Goal: Task Accomplishment & Management: Use online tool/utility

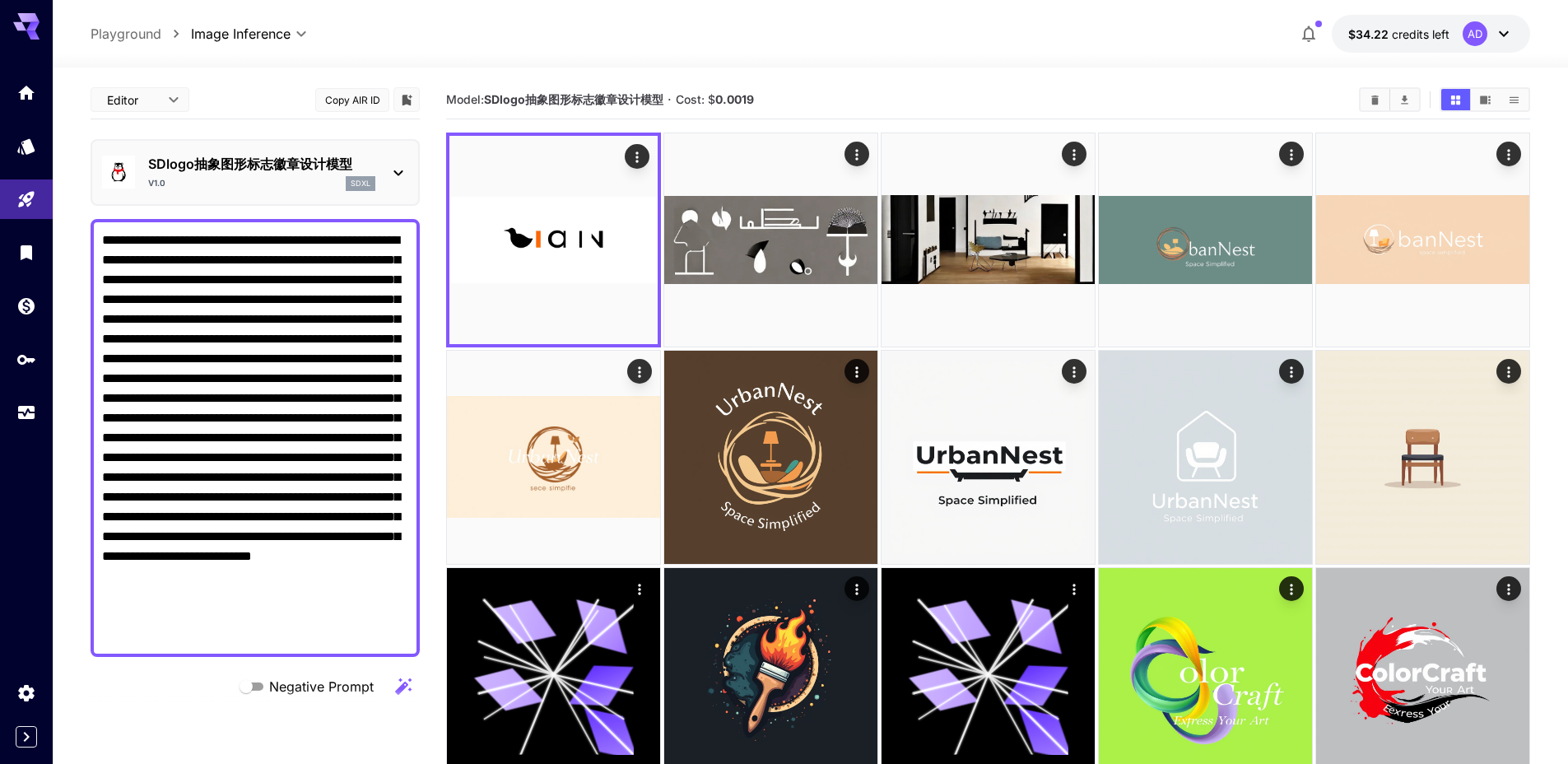
click at [405, 168] on icon at bounding box center [398, 173] width 19 height 19
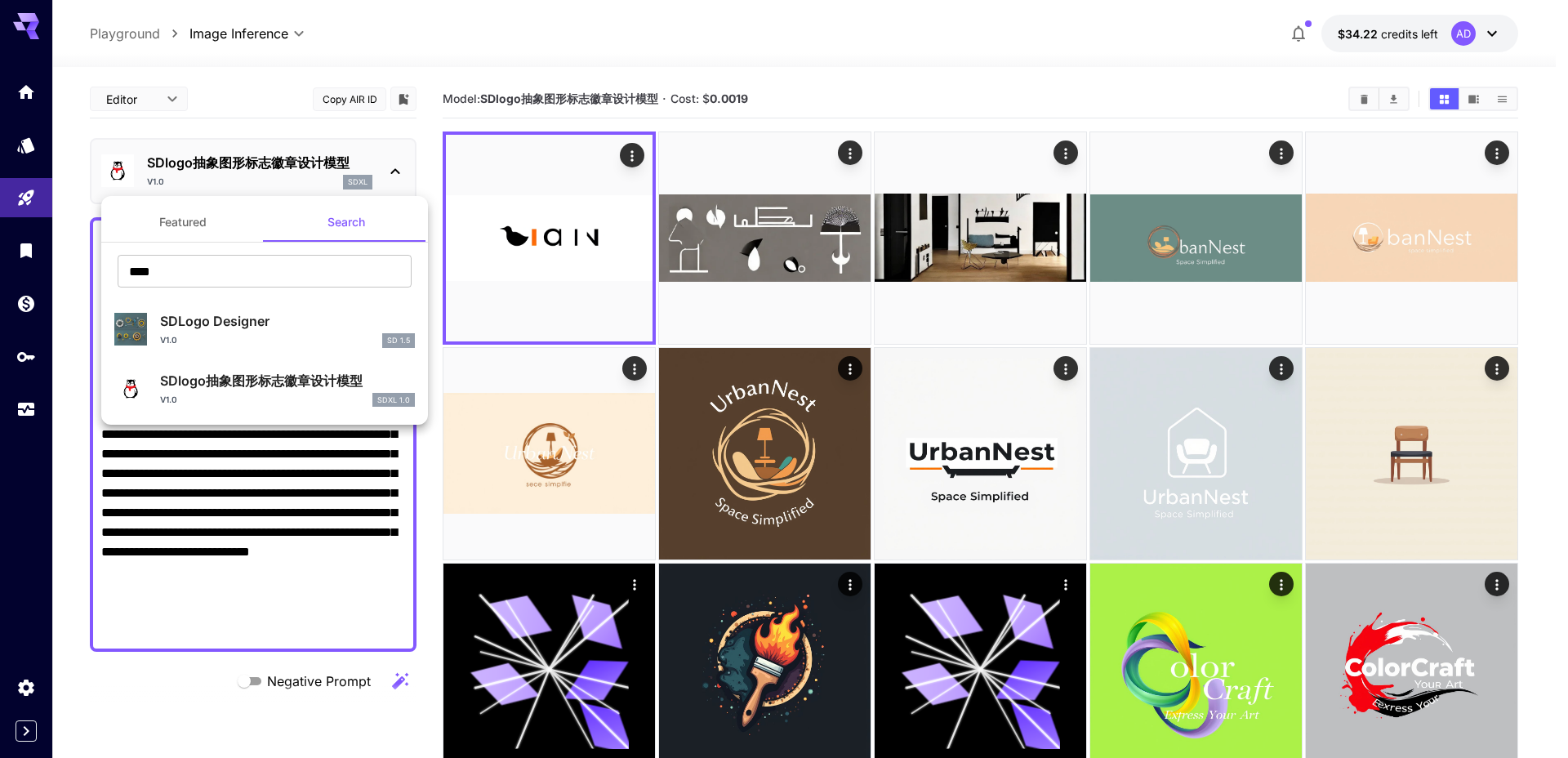
click at [327, 59] on div at bounding box center [784, 379] width 1568 height 758
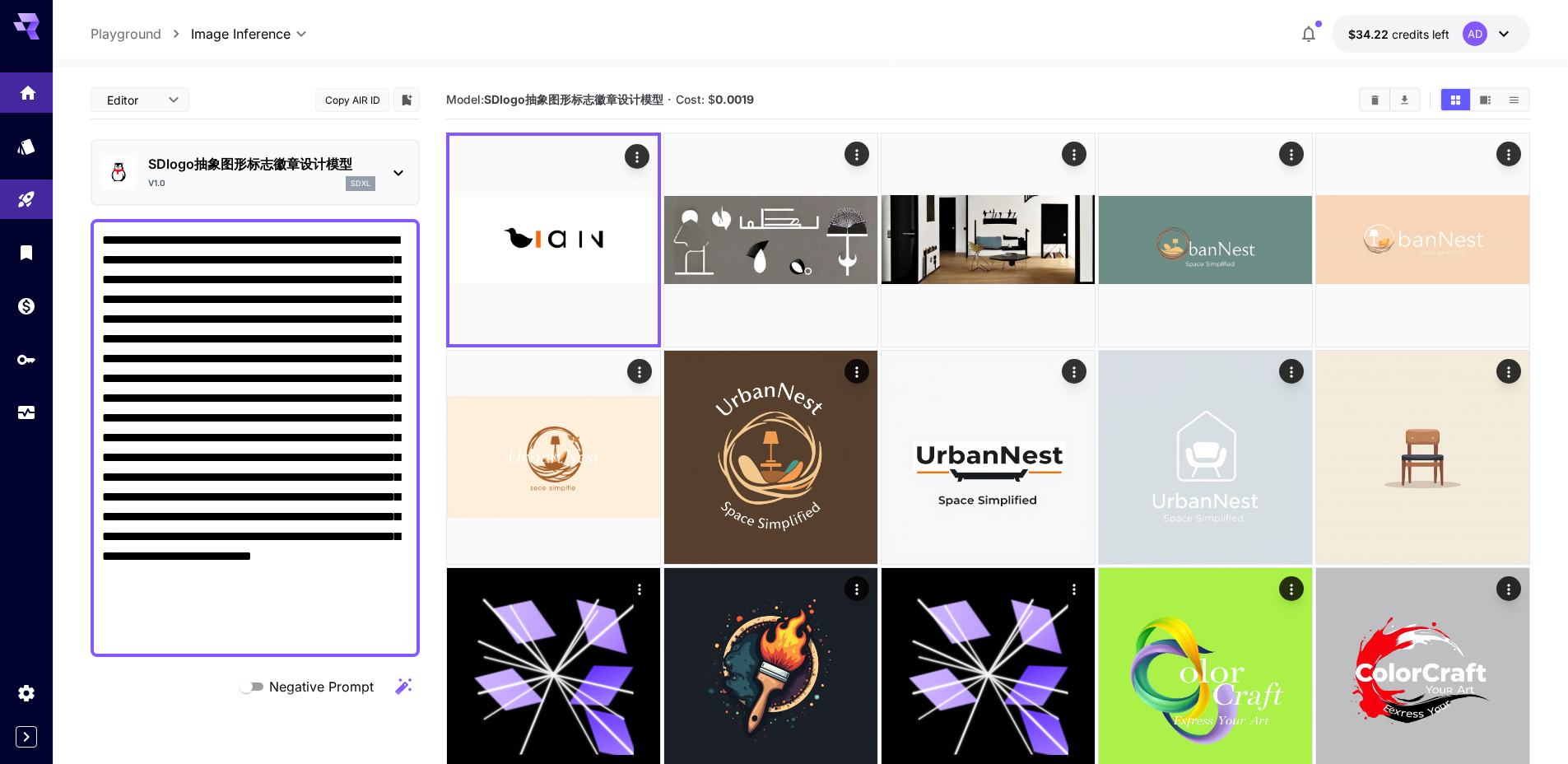
click at [32, 92] on icon "Home" at bounding box center [27, 88] width 17 height 14
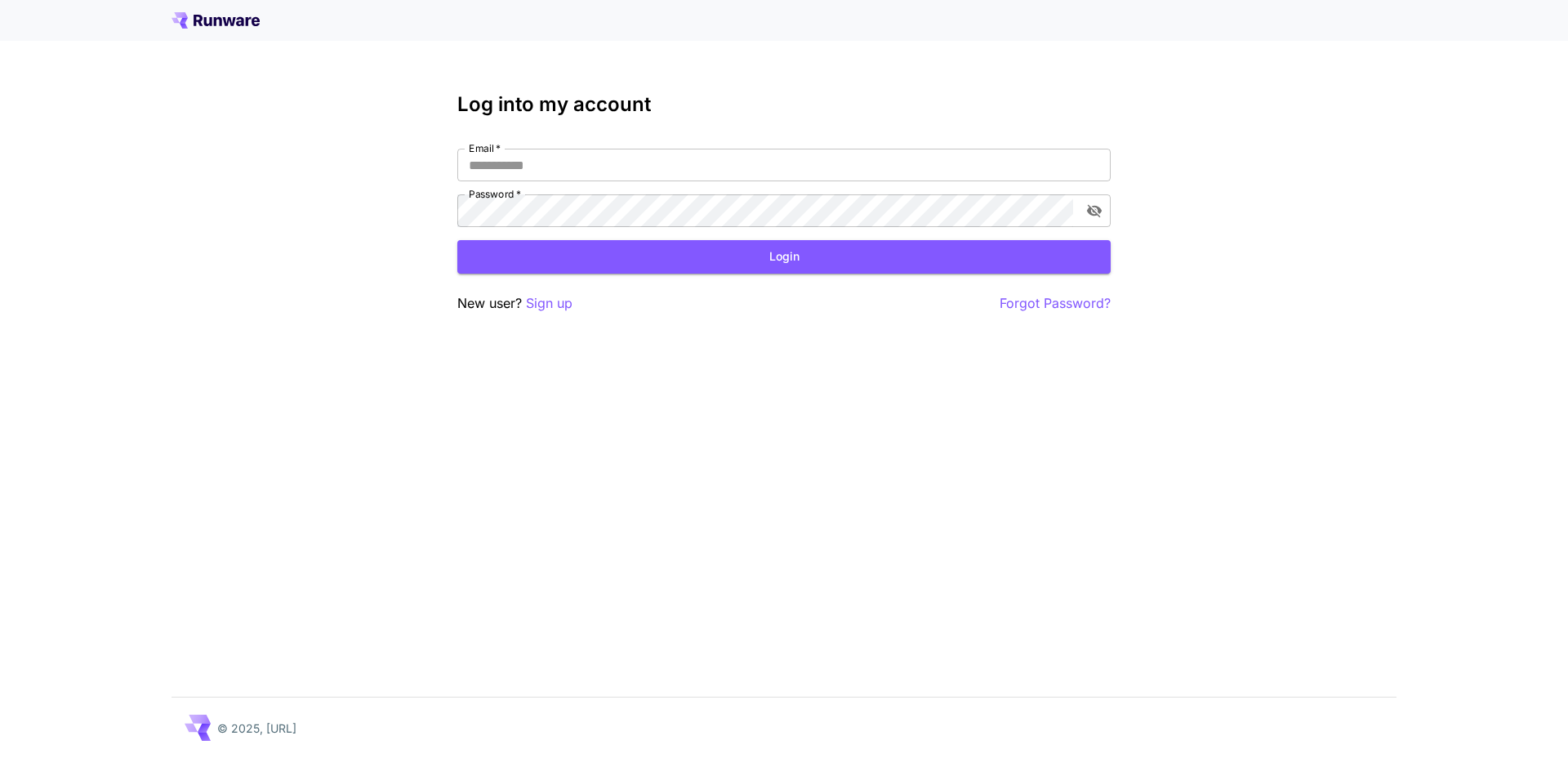
type input "**********"
click at [687, 255] on button "Login" at bounding box center [784, 257] width 653 height 33
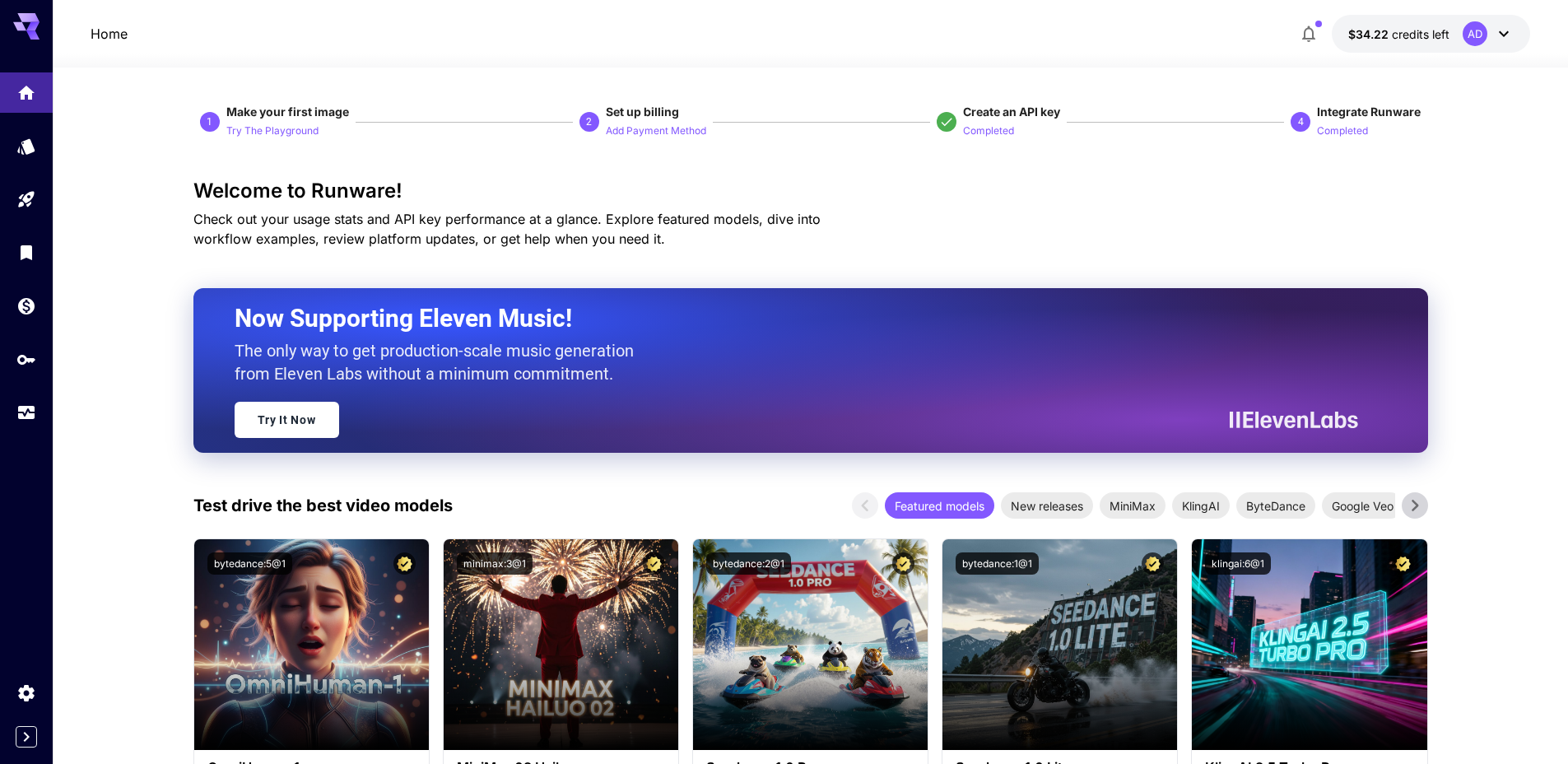
click at [107, 39] on p "Home" at bounding box center [109, 33] width 37 height 19
click at [25, 143] on icon "Models" at bounding box center [28, 141] width 18 height 16
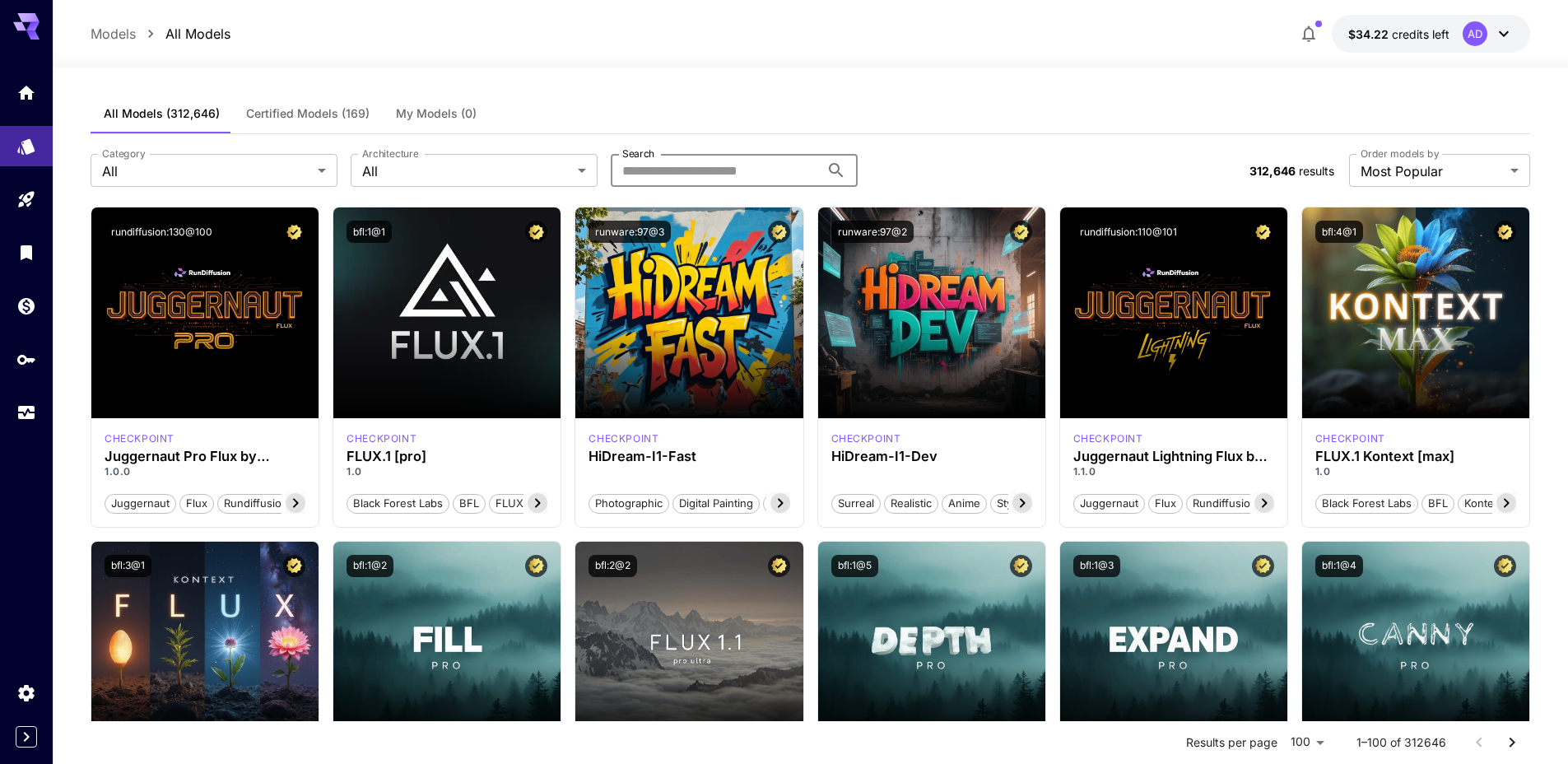
click at [660, 172] on input "Search" at bounding box center [715, 170] width 209 height 33
click at [689, 173] on input "Search" at bounding box center [715, 170] width 209 height 33
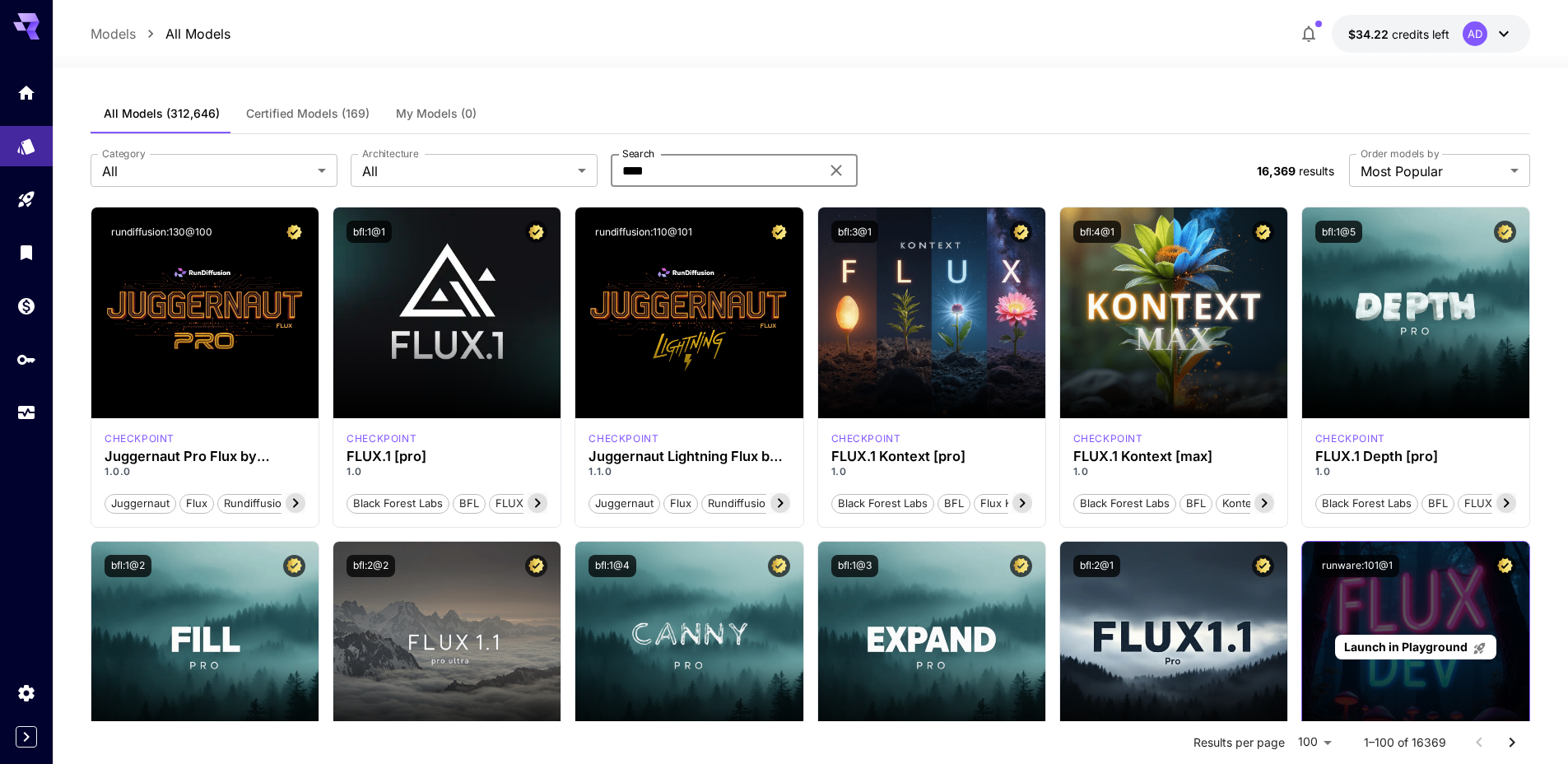
type input "****"
click at [1386, 631] on div "Launch in Playground" at bounding box center [1416, 646] width 227 height 210
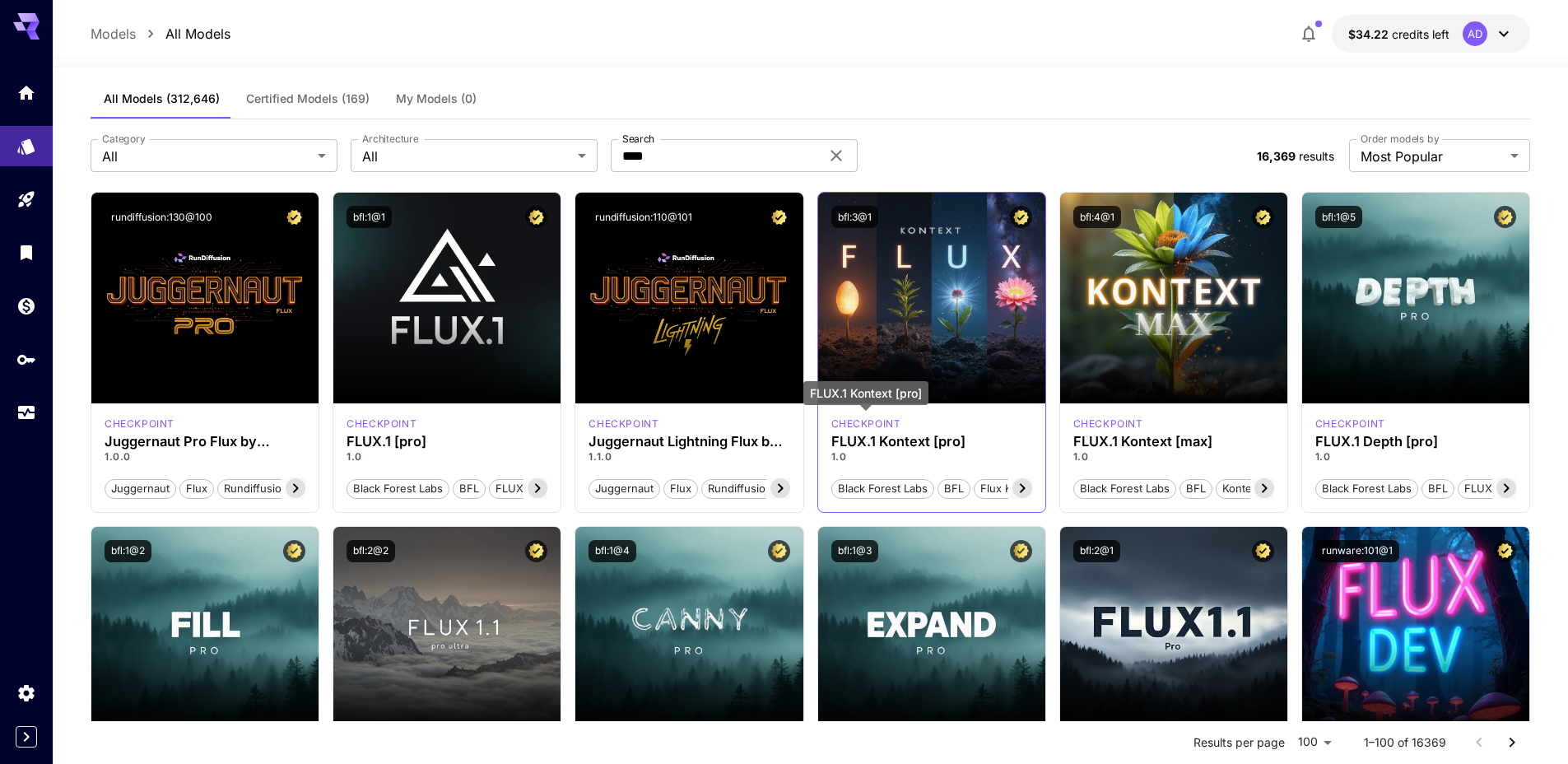
scroll to position [12, 0]
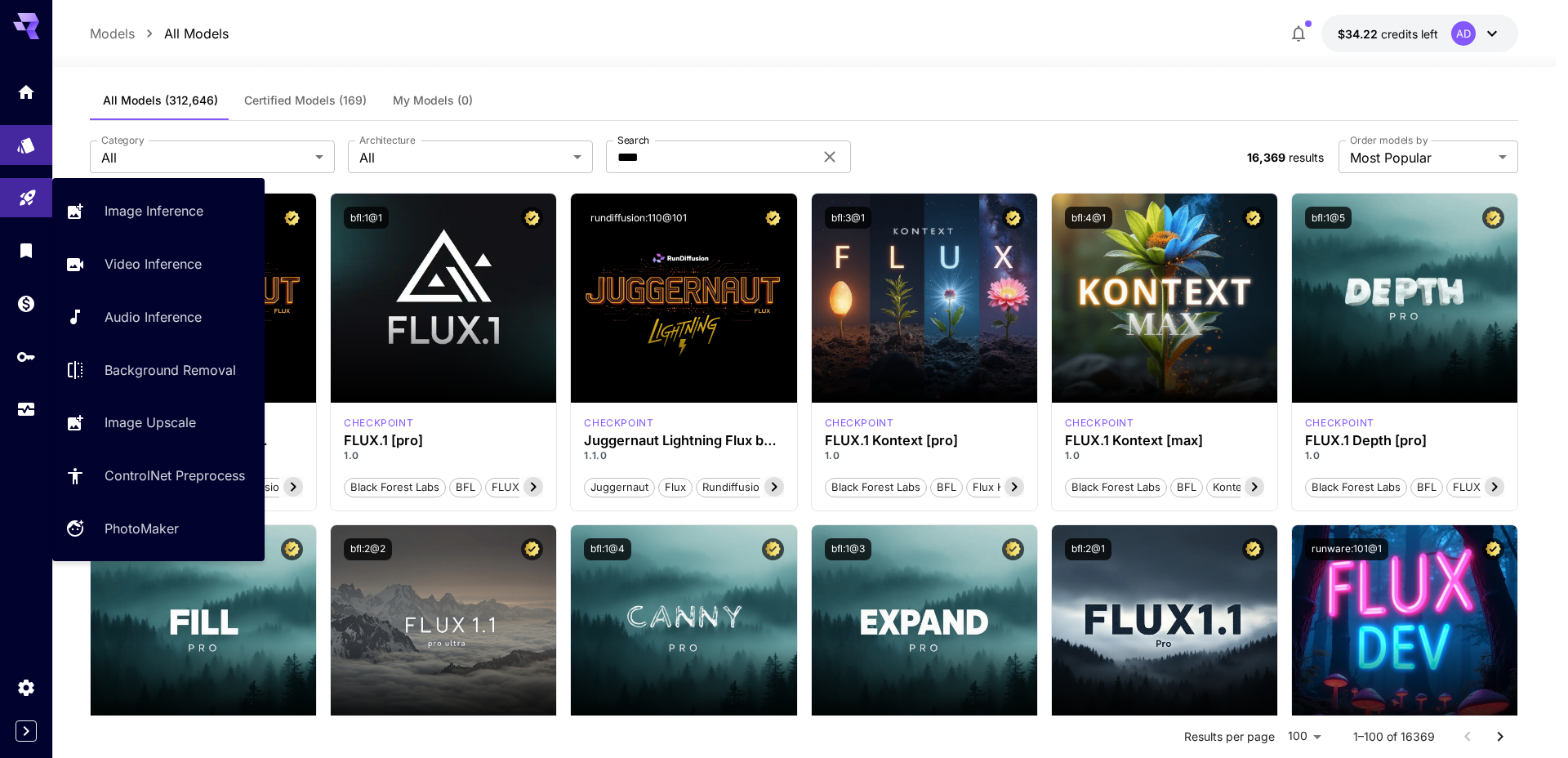
click at [13, 191] on link at bounding box center [26, 198] width 52 height 40
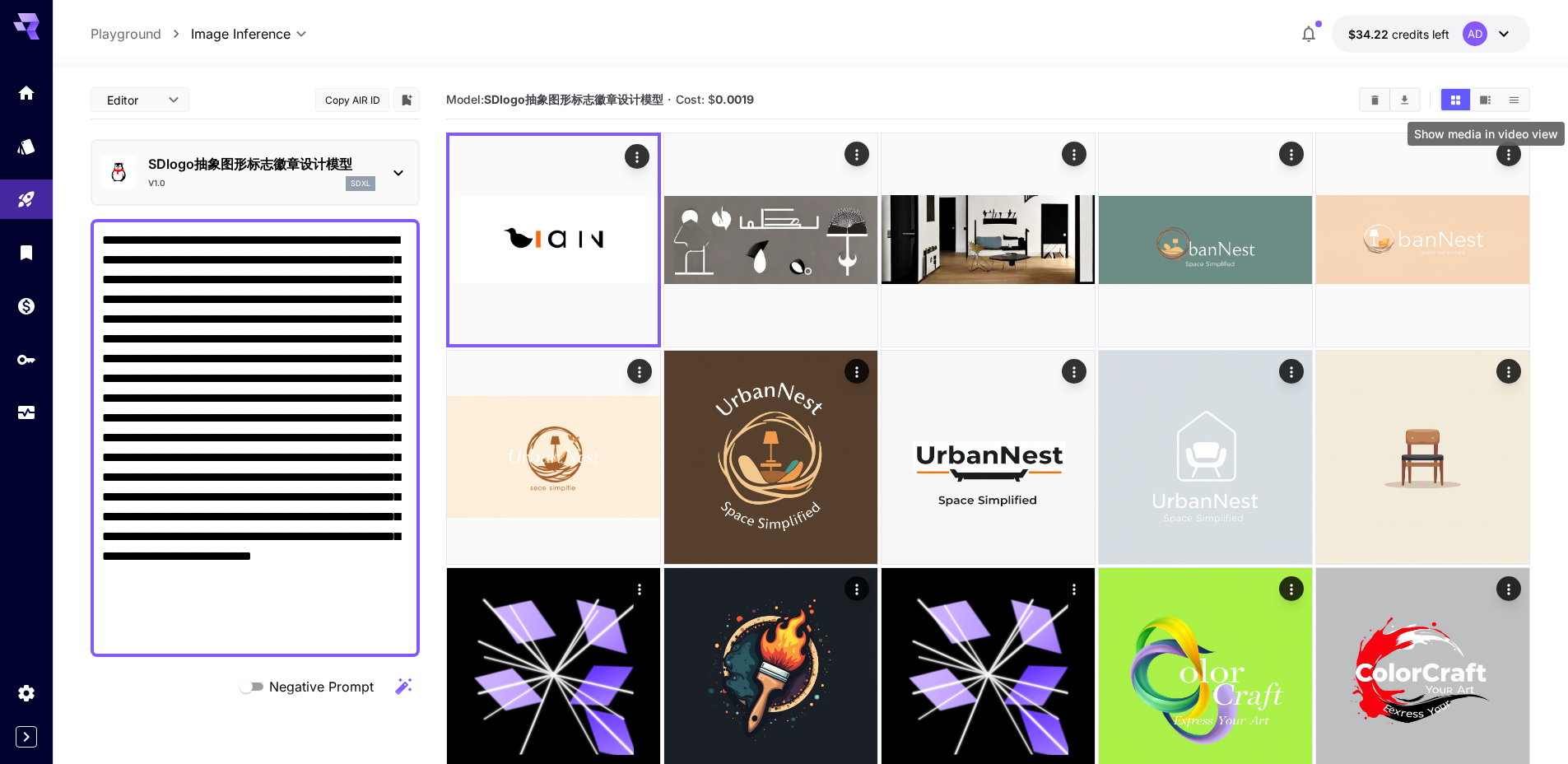
click at [1483, 99] on icon "Show media in video view" at bounding box center [1485, 99] width 11 height 8
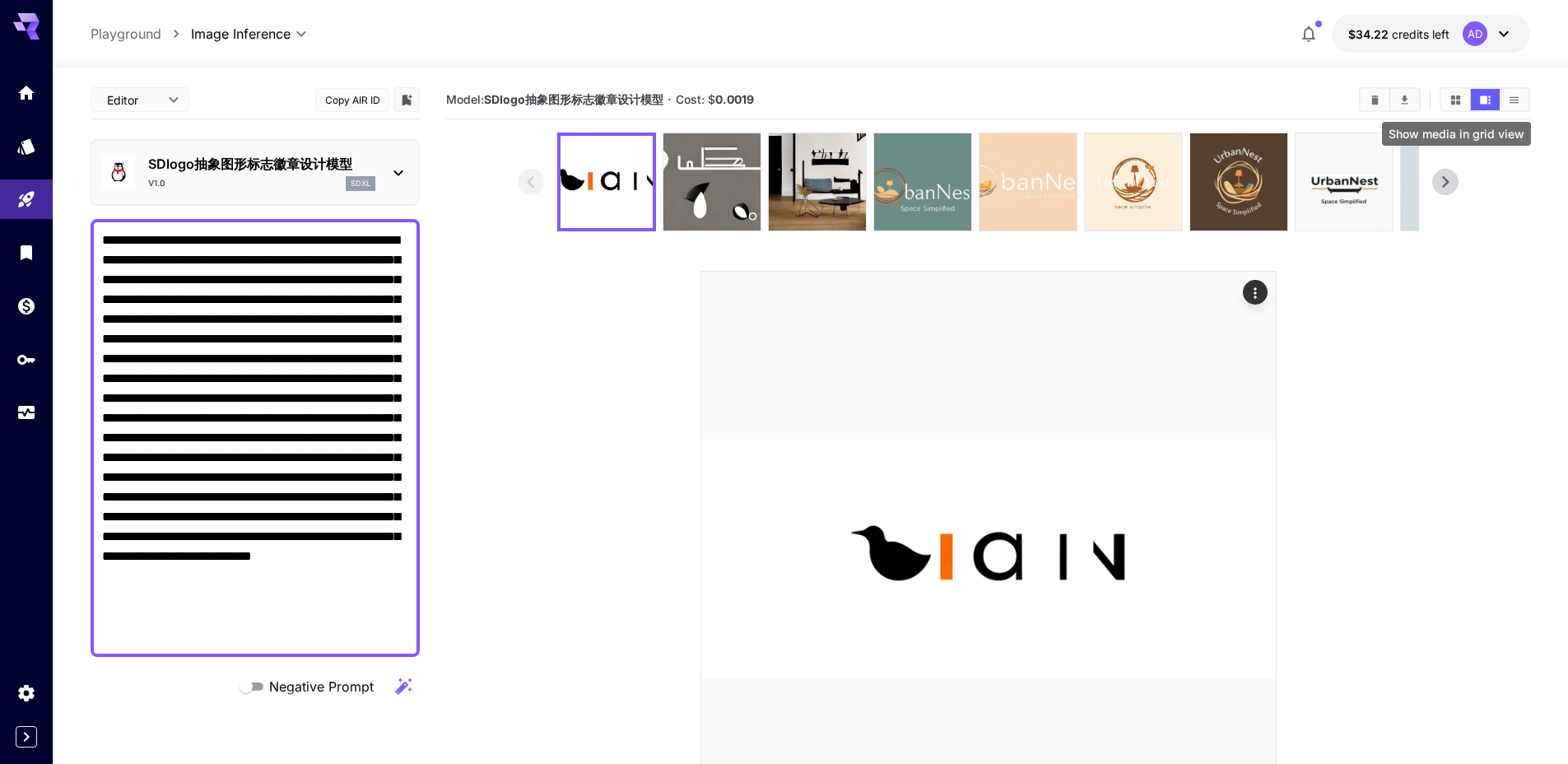
click at [1461, 103] on button "Show media in grid view" at bounding box center [1455, 99] width 29 height 21
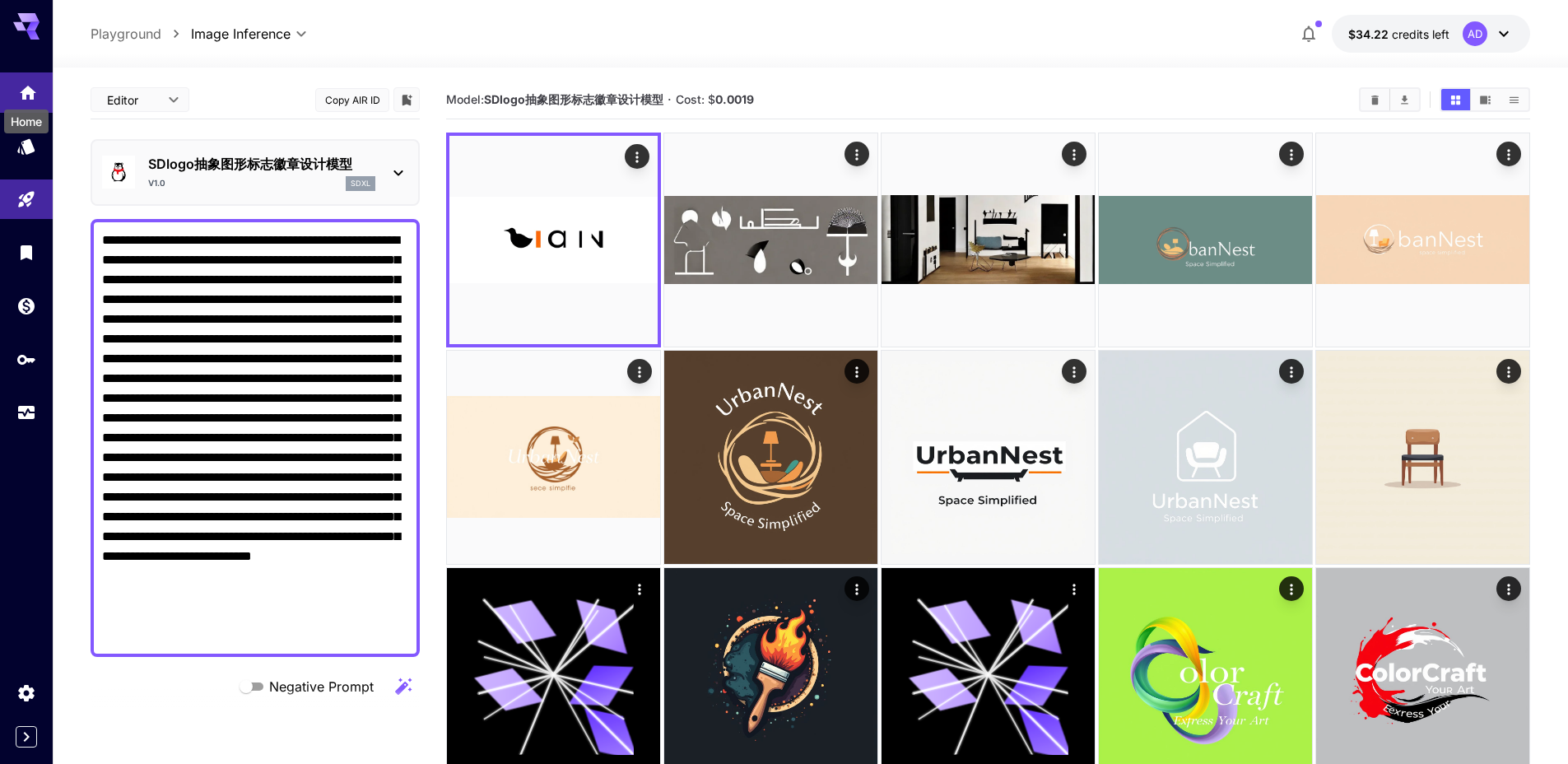
click at [29, 85] on icon "Home" at bounding box center [27, 88] width 17 height 14
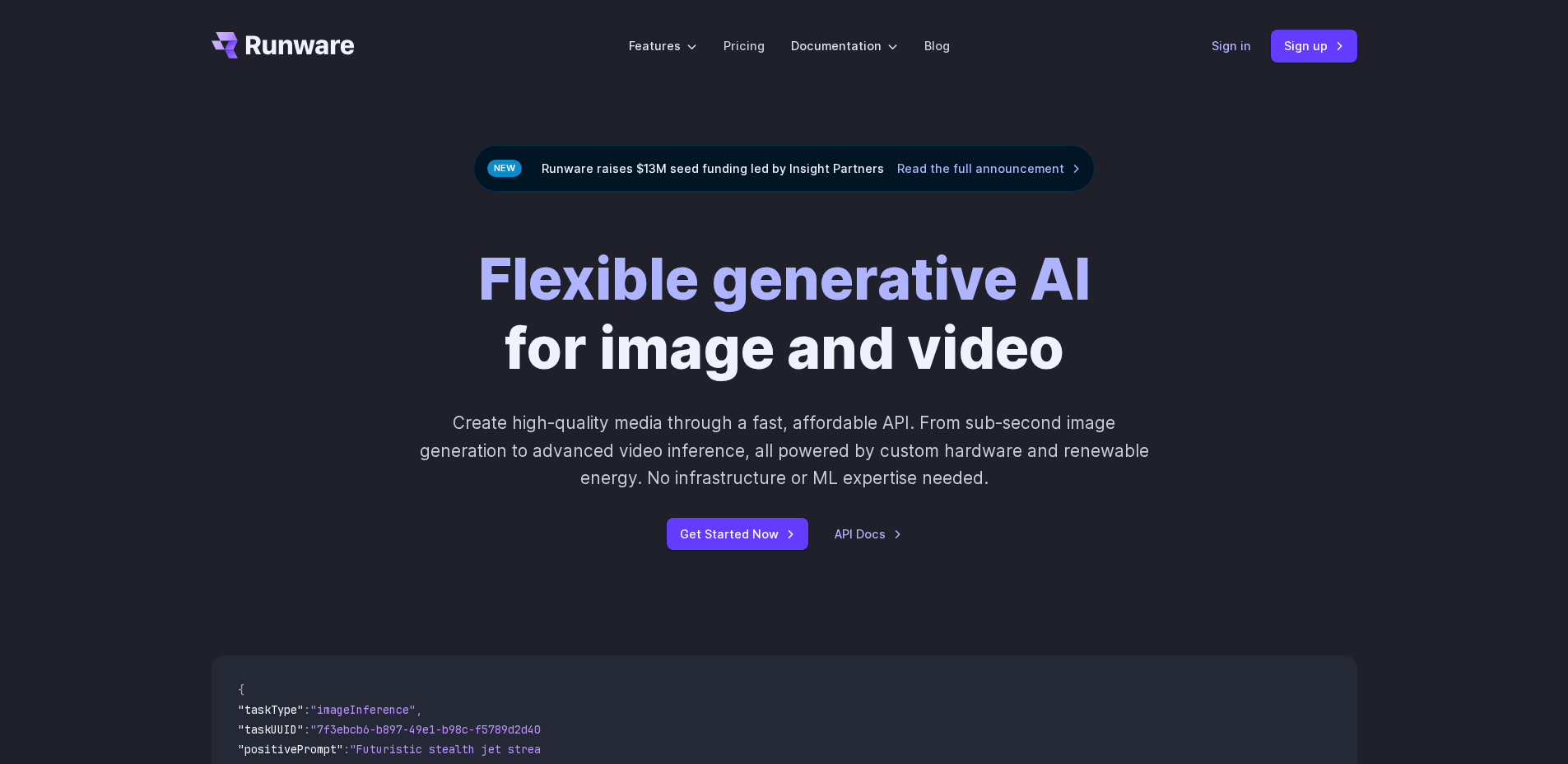
click at [1229, 48] on link "Sign in" at bounding box center [1231, 46] width 40 height 19
click at [1230, 50] on link "Sign in" at bounding box center [1231, 46] width 40 height 19
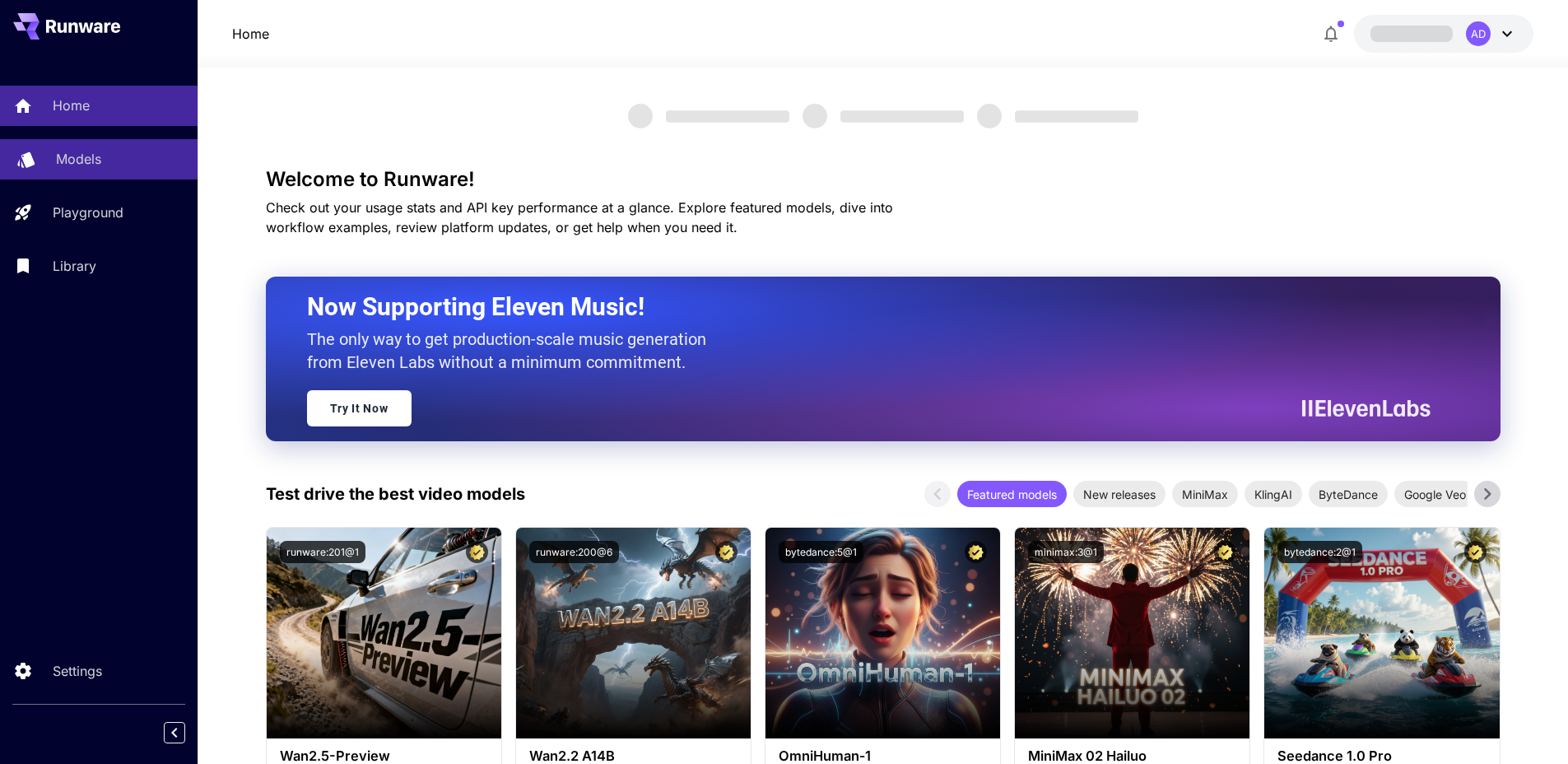
click at [87, 157] on p "Models" at bounding box center [78, 158] width 45 height 19
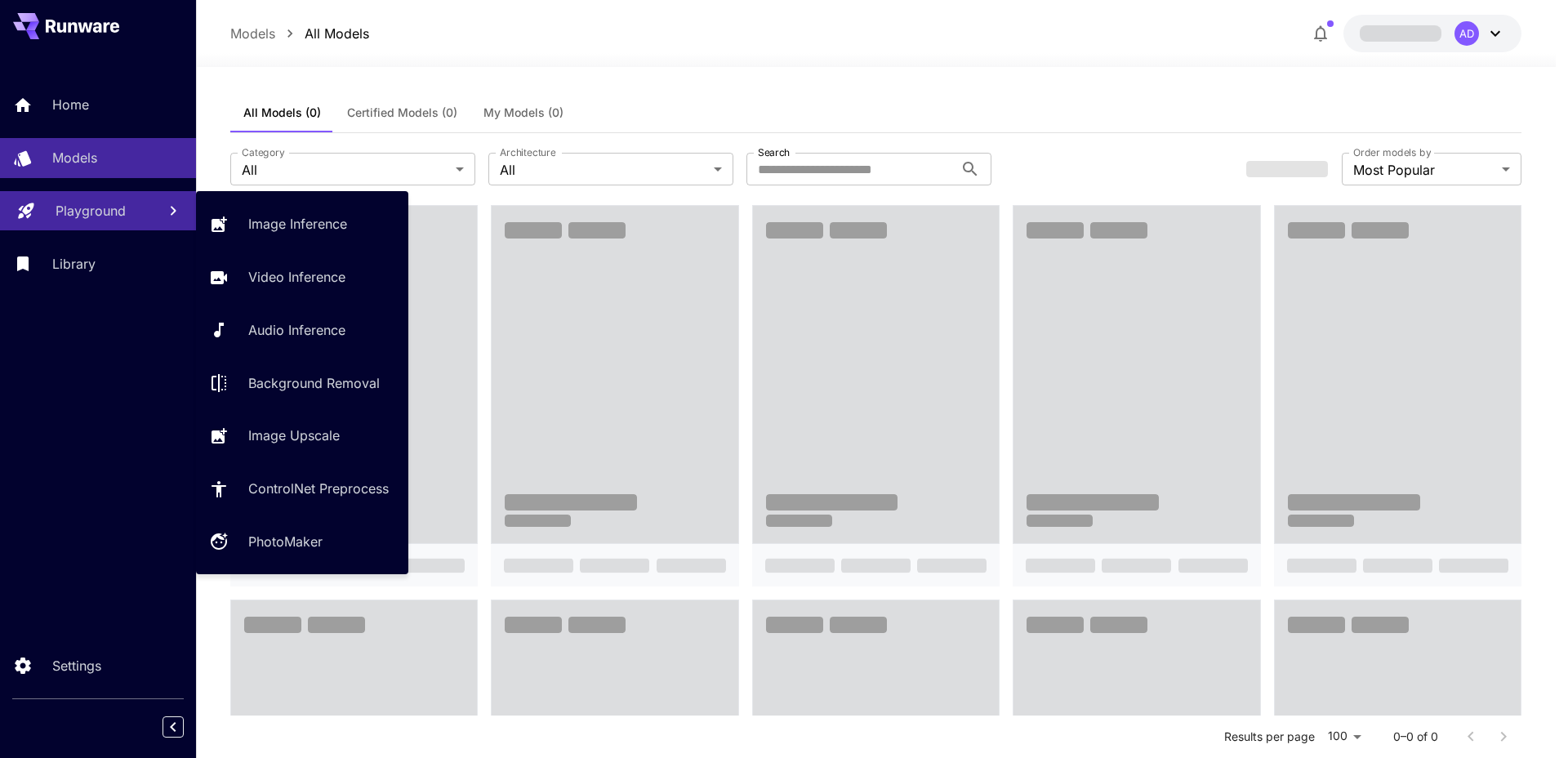
click at [94, 205] on p "Playground" at bounding box center [91, 210] width 70 height 19
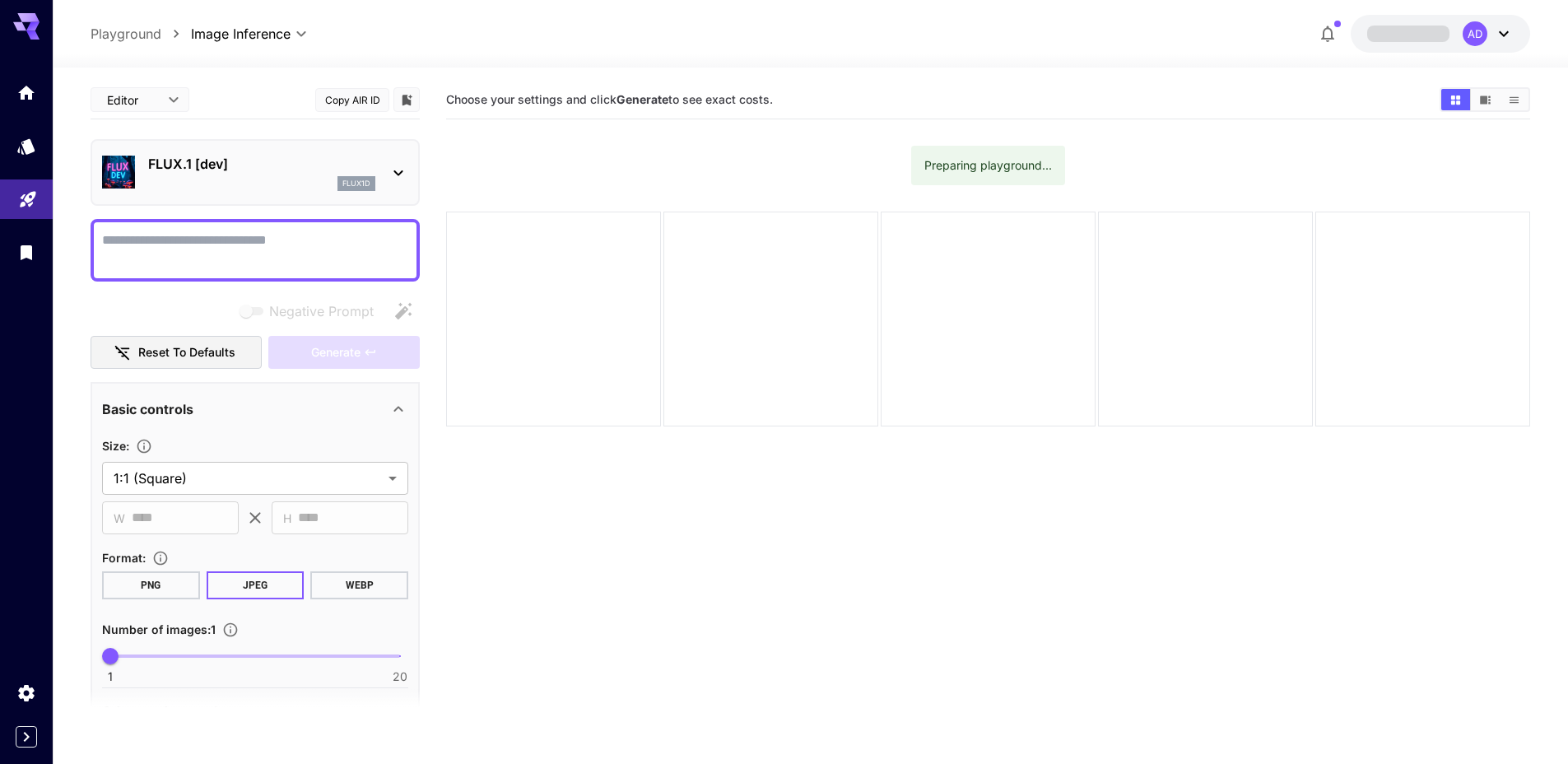
click at [1407, 22] on button "AD" at bounding box center [1440, 33] width 180 height 38
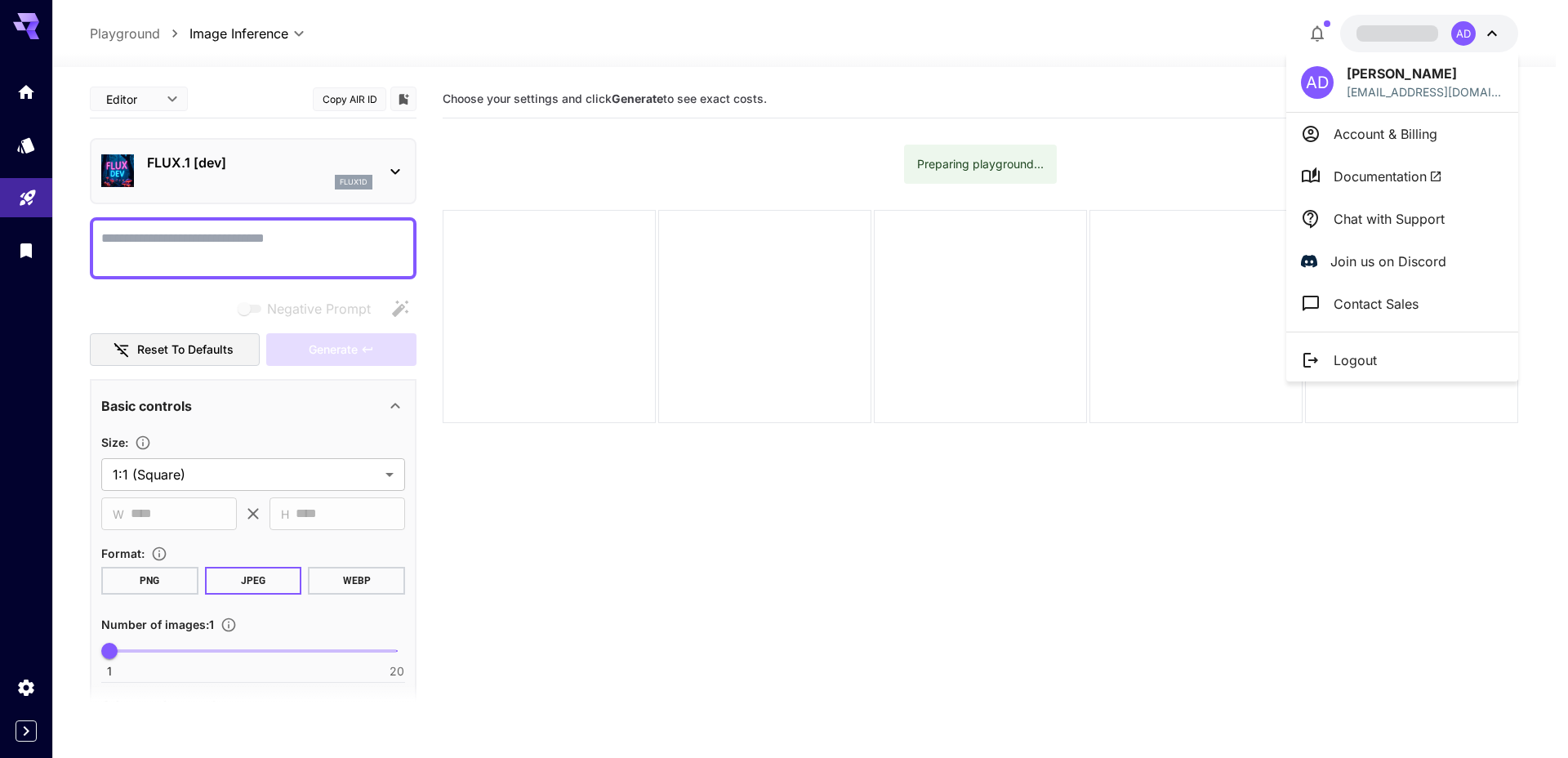
click at [1036, 39] on div at bounding box center [784, 379] width 1568 height 758
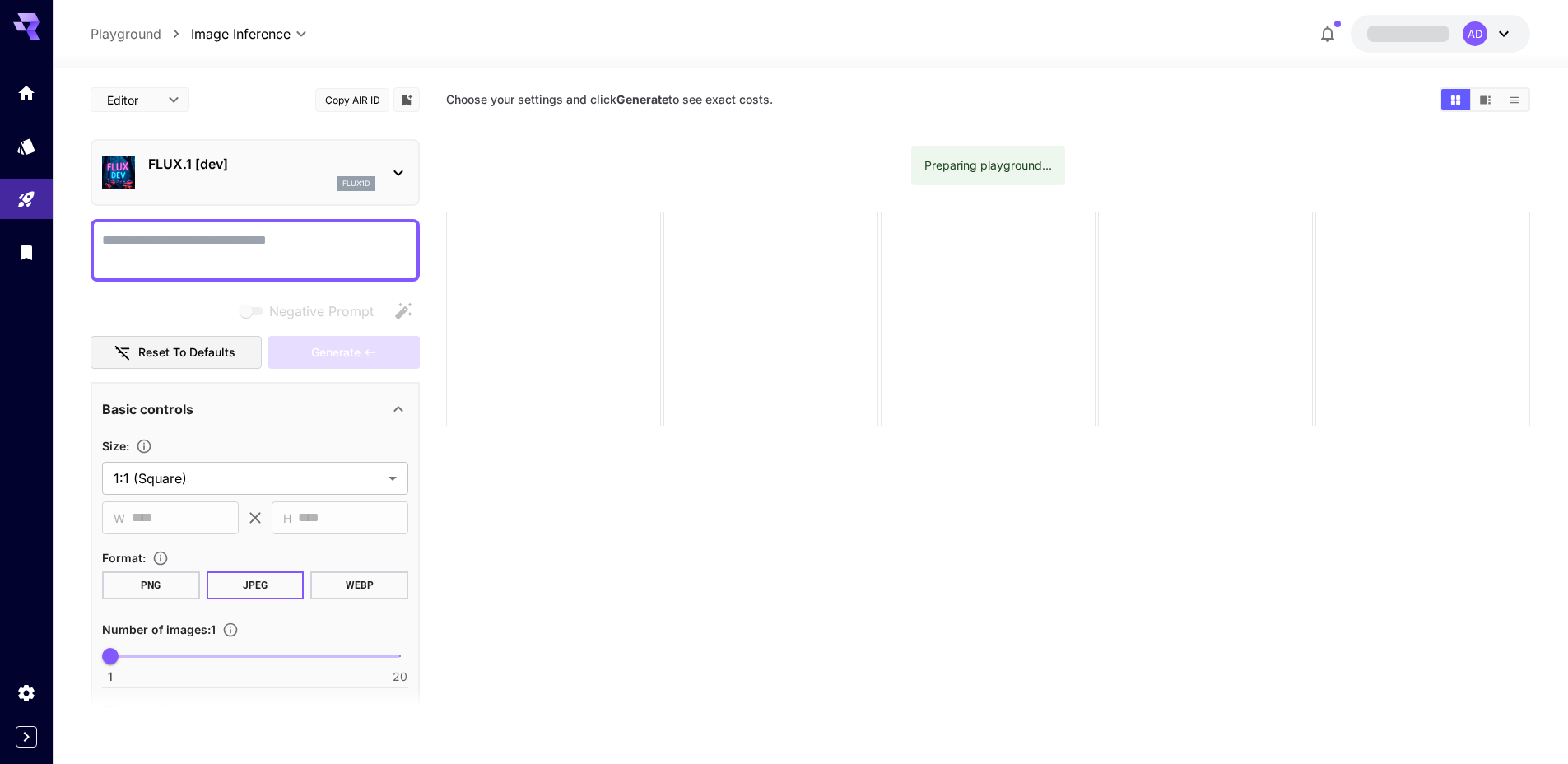
click at [400, 176] on icon at bounding box center [398, 173] width 19 height 19
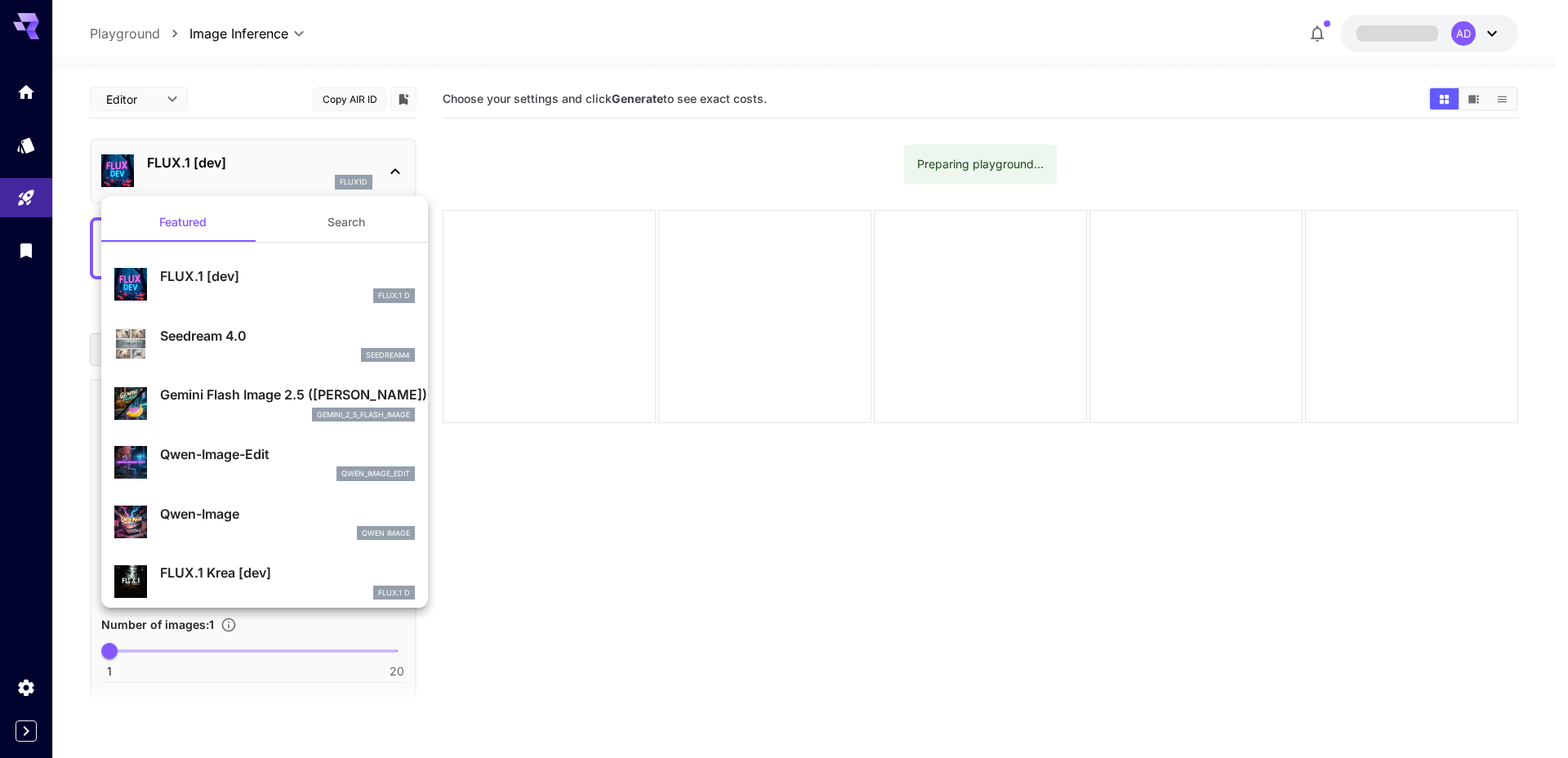
click at [575, 541] on div at bounding box center [784, 379] width 1568 height 758
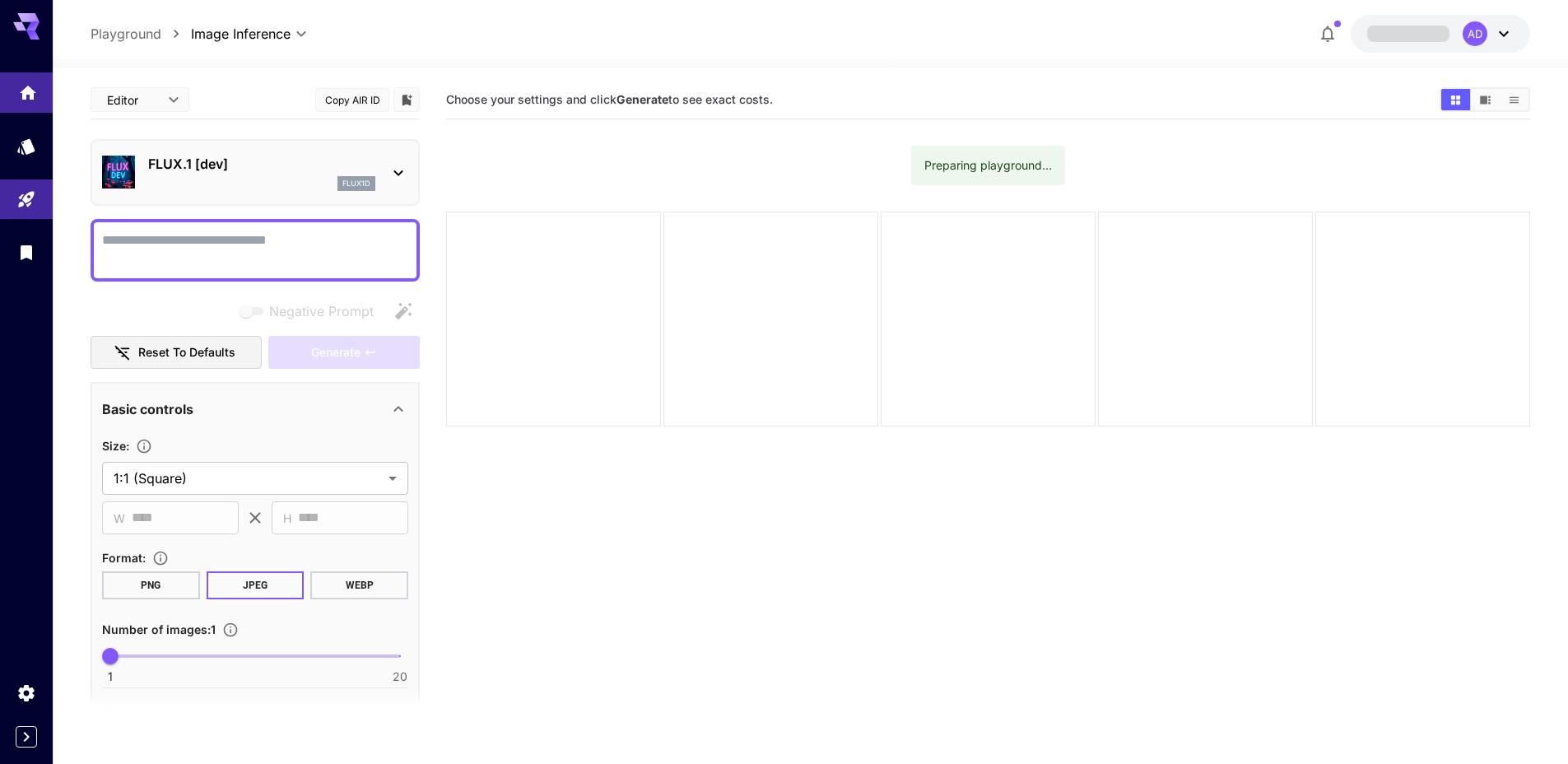
click at [28, 107] on link at bounding box center [26, 92] width 53 height 40
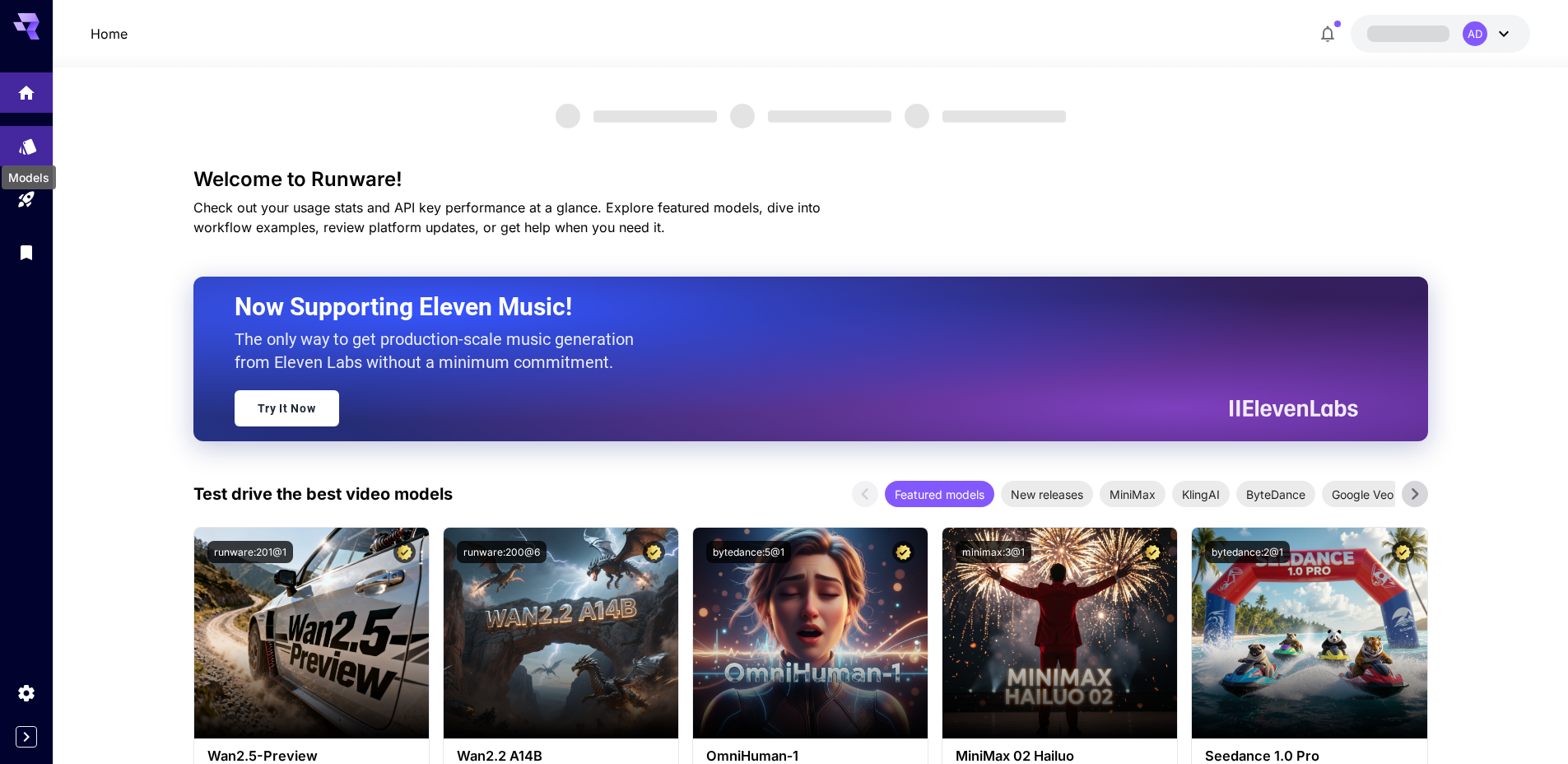
click at [21, 143] on icon "Models" at bounding box center [28, 141] width 19 height 19
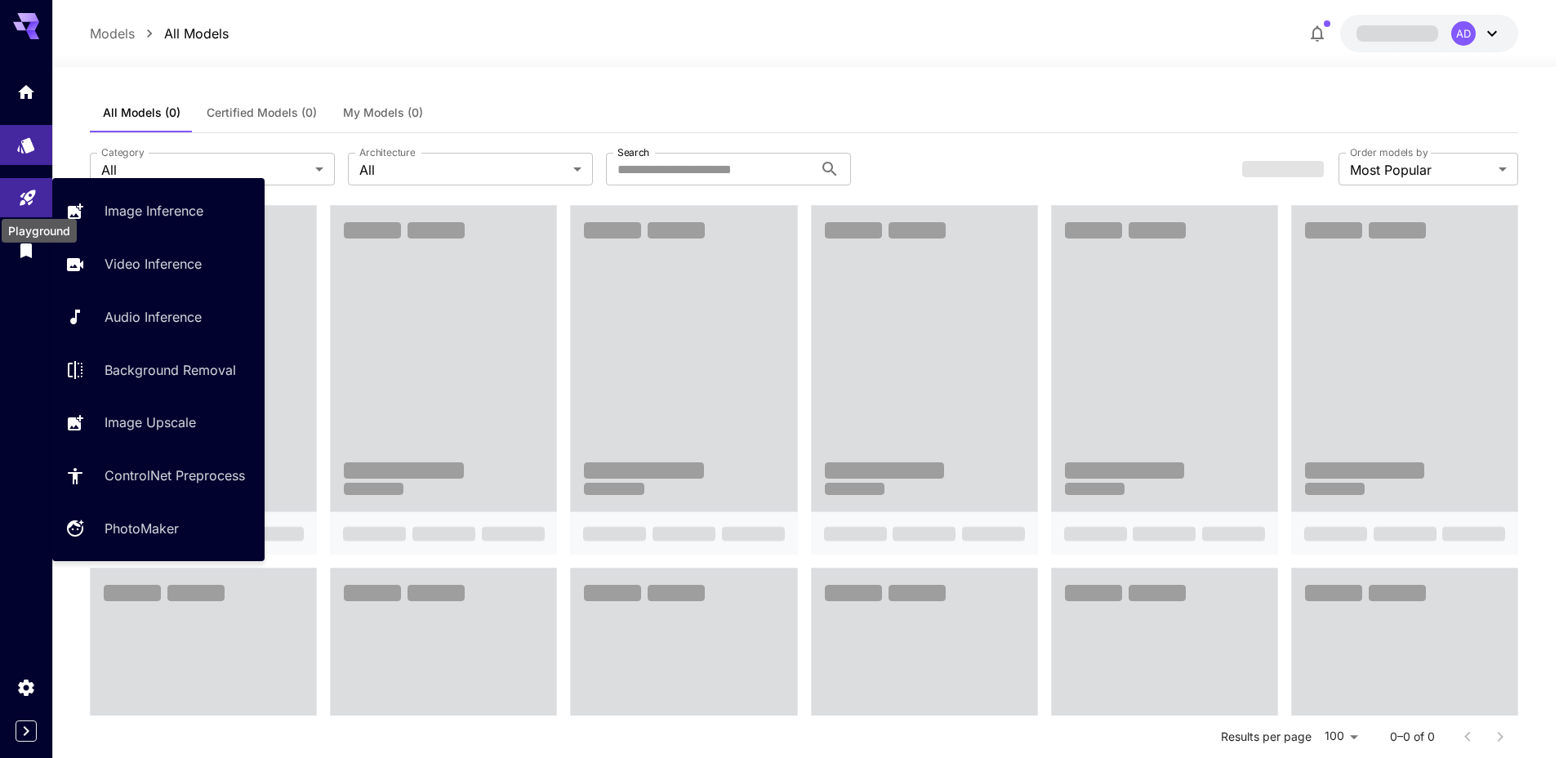
click at [24, 209] on div "Playground" at bounding box center [39, 225] width 79 height 37
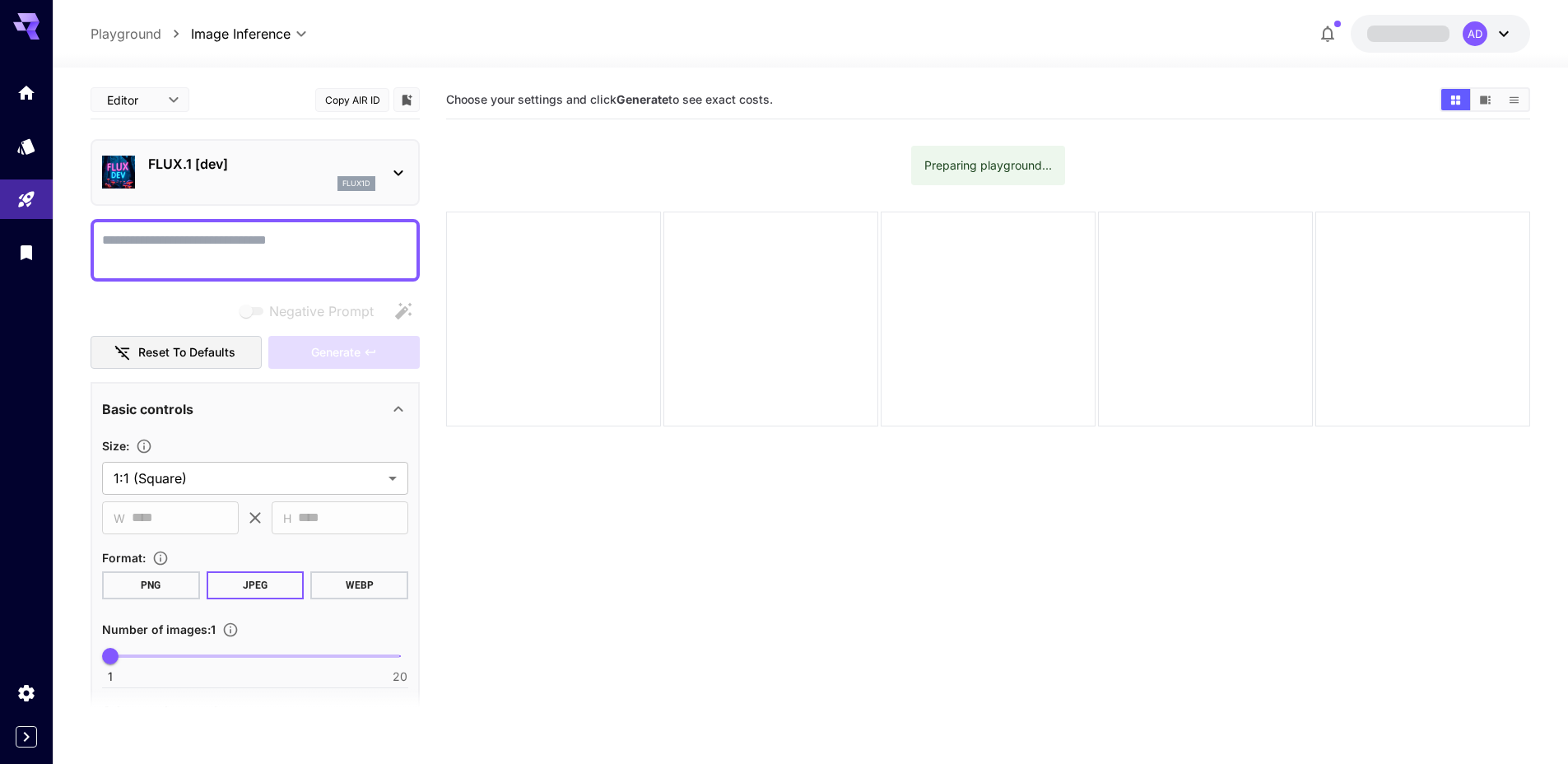
click at [570, 158] on section "Choose your settings and click Generate to see exact costs. Preparing playgroun…" at bounding box center [988, 463] width 1084 height 764
